Goal: Transaction & Acquisition: Purchase product/service

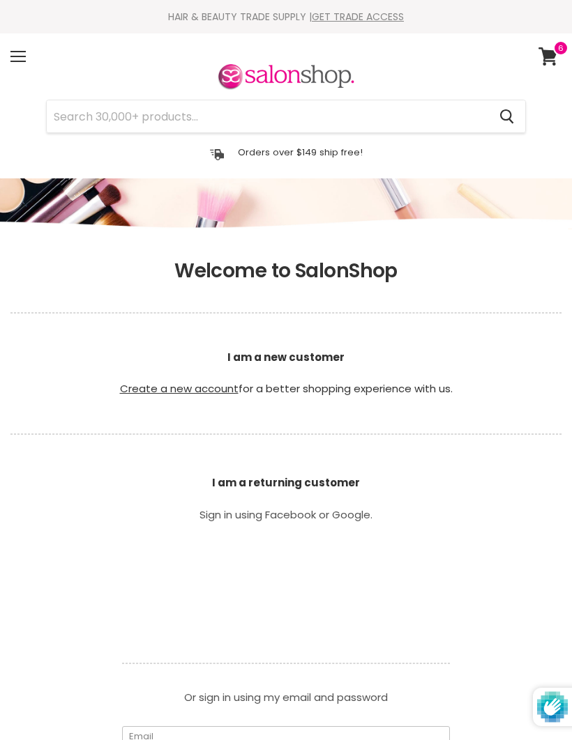
type input "[EMAIL_ADDRESS][DOMAIN_NAME]"
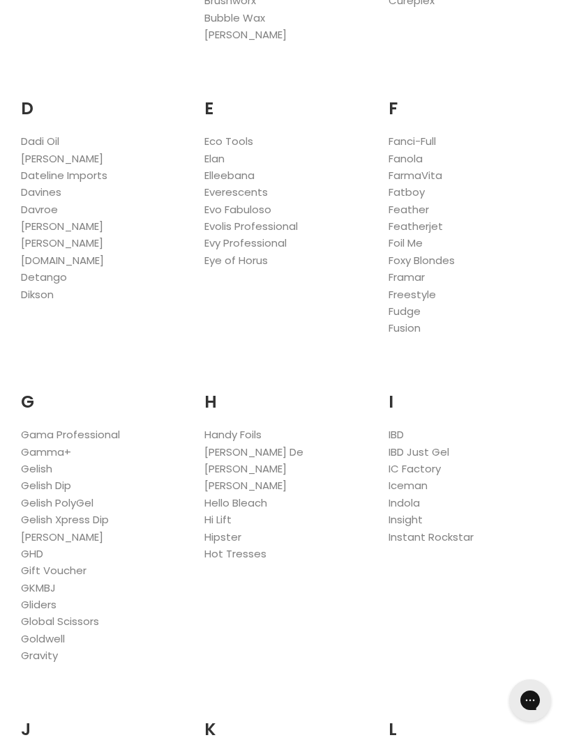
scroll to position [783, 0]
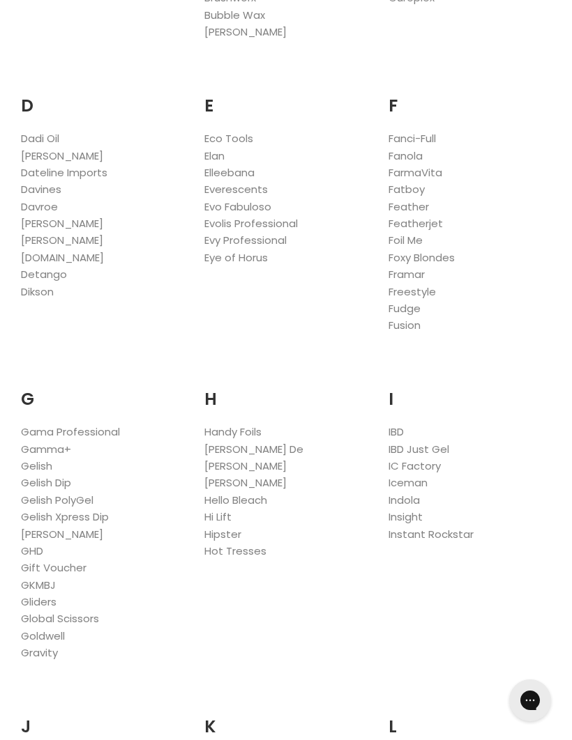
click at [420, 233] on link "Foil Me" at bounding box center [405, 240] width 34 height 15
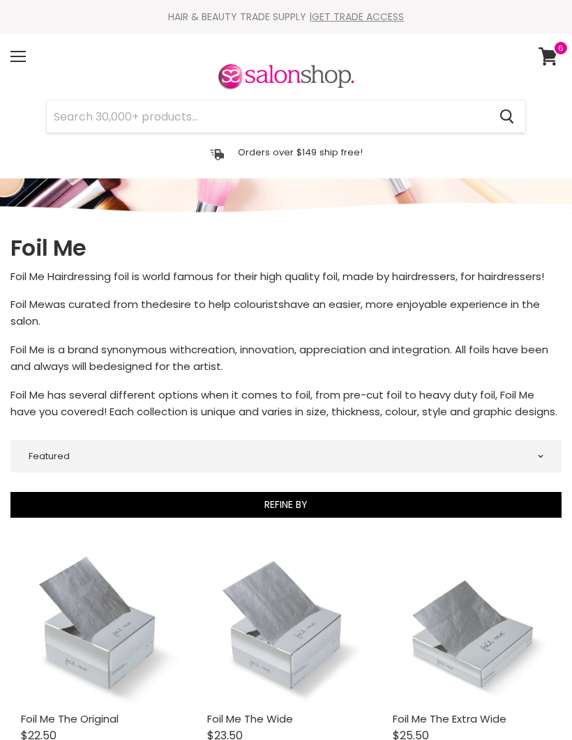
select select "manual"
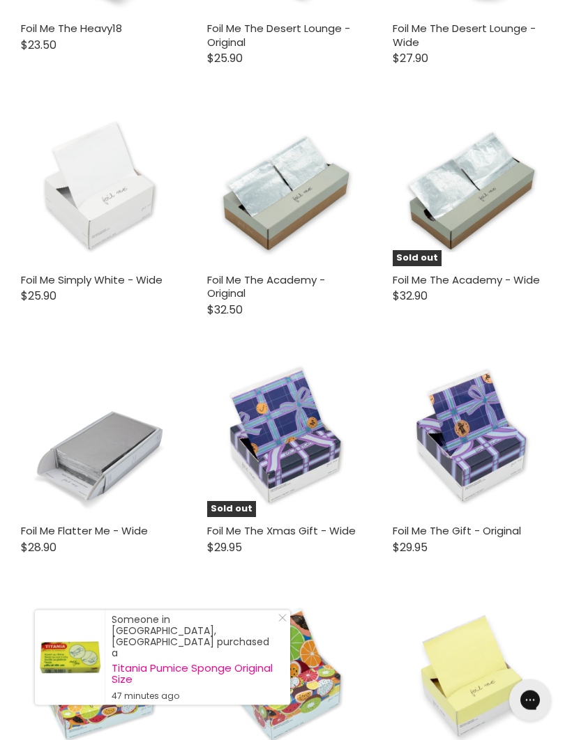
scroll to position [3681, 0]
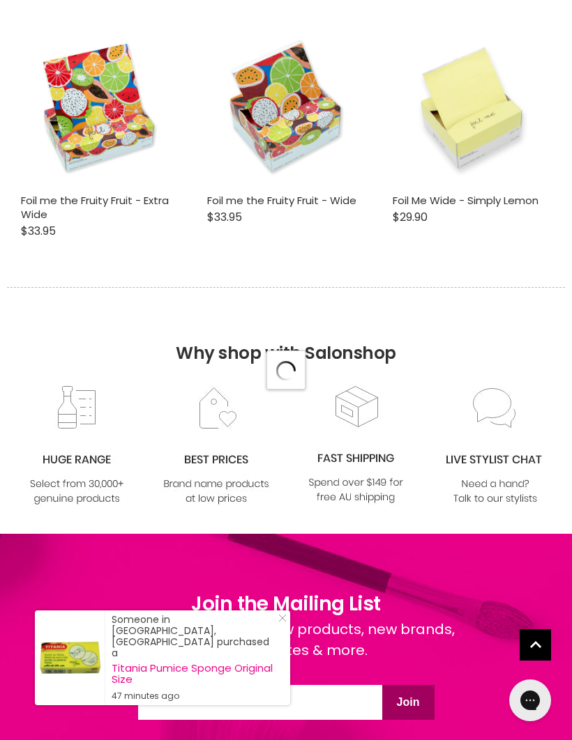
select select "manual"
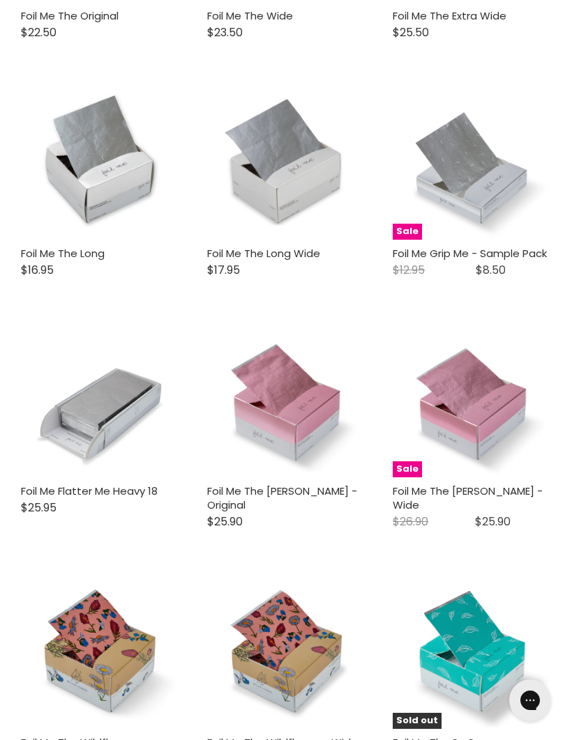
scroll to position [703, 0]
